Goal: Transaction & Acquisition: Purchase product/service

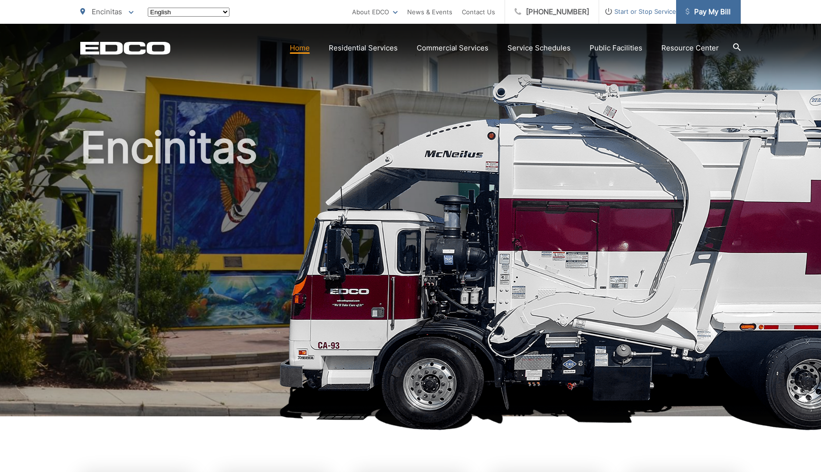
click at [713, 10] on span "Pay My Bill" at bounding box center [708, 11] width 45 height 11
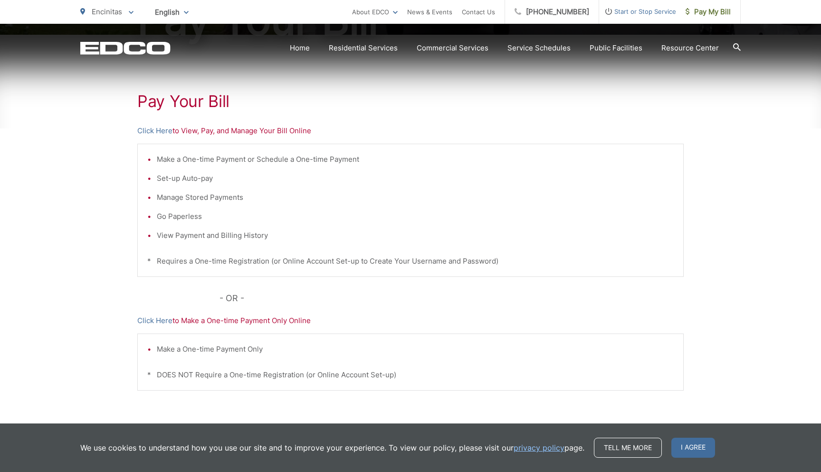
scroll to position [156, 0]
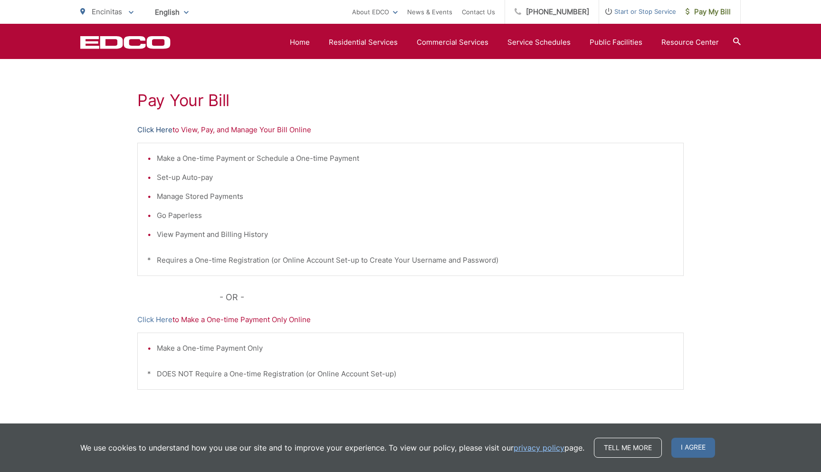
click at [154, 128] on link "Click Here" at bounding box center [154, 129] width 35 height 11
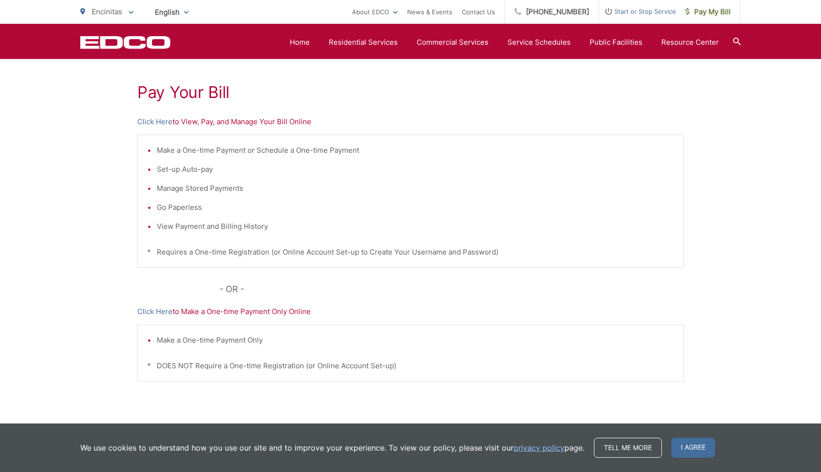
scroll to position [204, 0]
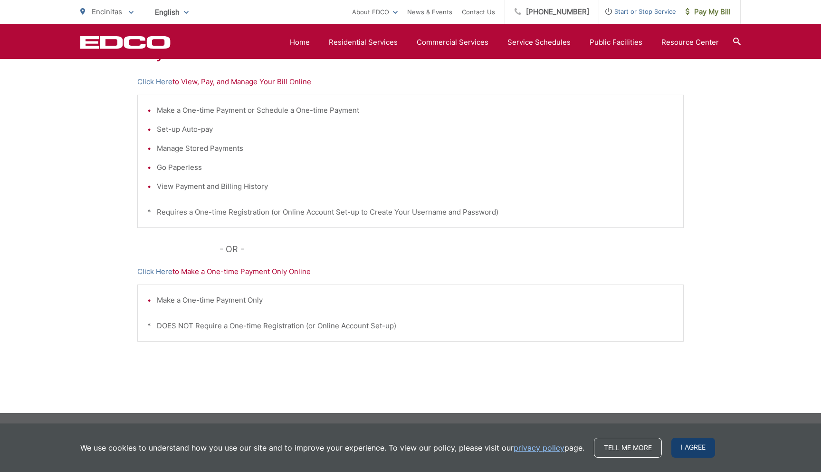
click at [699, 445] on span "I agree" at bounding box center [694, 447] width 44 height 20
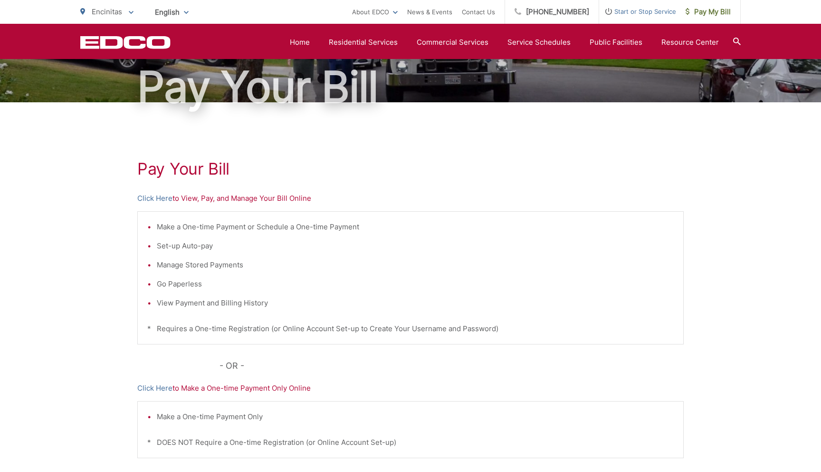
scroll to position [0, 0]
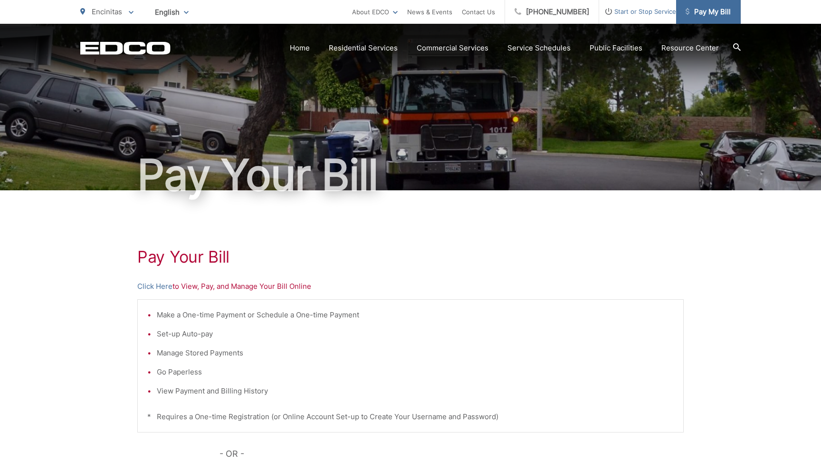
click at [706, 15] on span "Pay My Bill" at bounding box center [708, 11] width 45 height 11
click at [151, 284] on link "Click Here" at bounding box center [154, 285] width 35 height 11
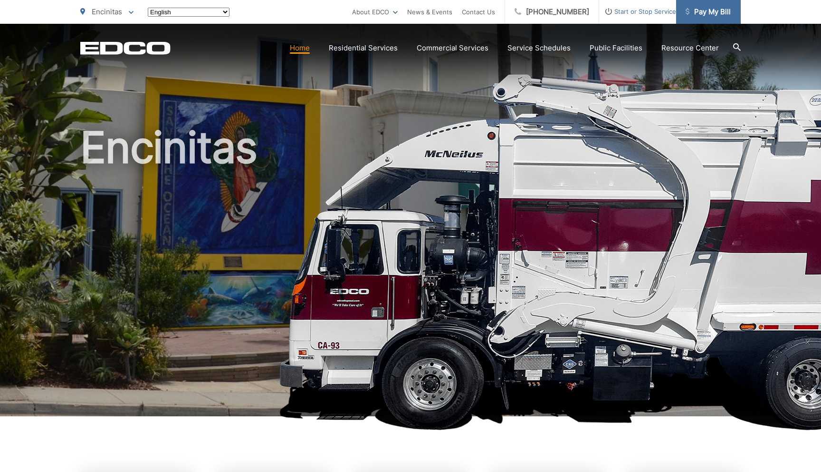
click at [710, 16] on span "Pay My Bill" at bounding box center [708, 11] width 45 height 11
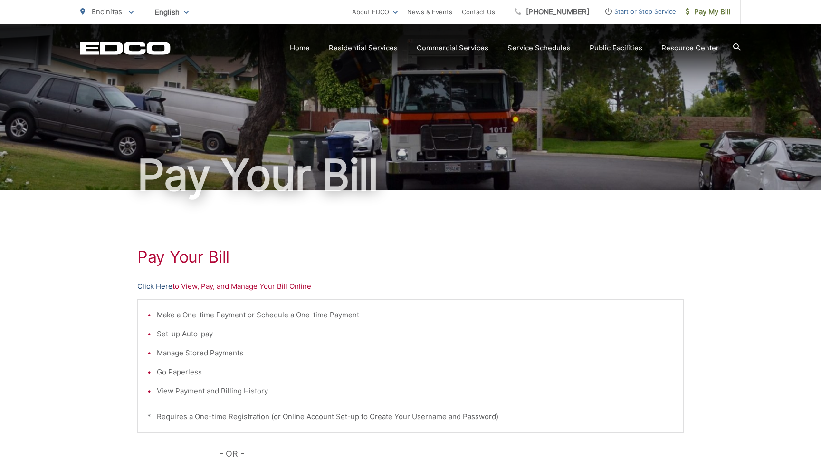
click at [158, 286] on link "Click Here" at bounding box center [154, 285] width 35 height 11
